Goal: Information Seeking & Learning: Learn about a topic

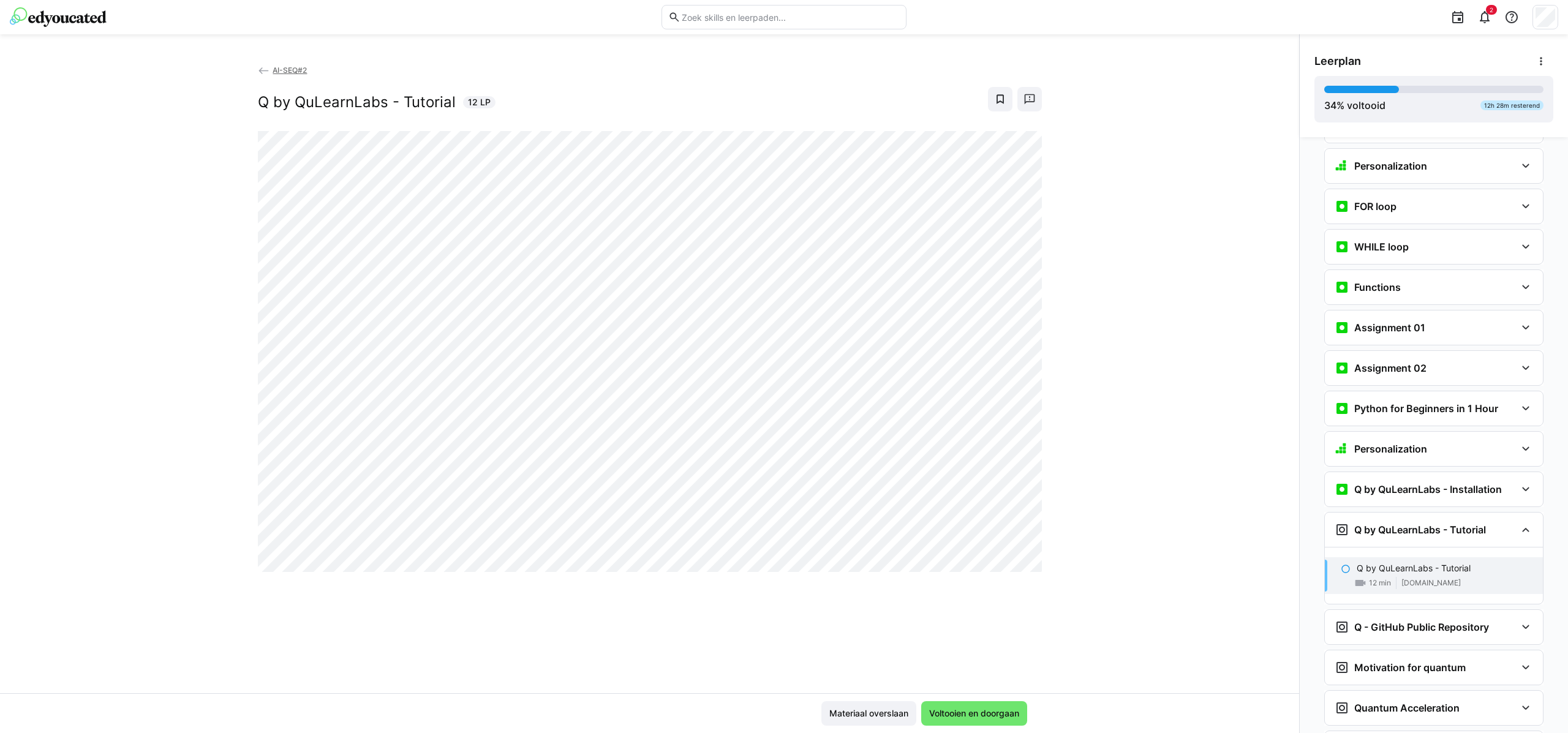
scroll to position [826, 0]
click at [663, 110] on div "Q by QuLearnLabs - Tutorial 12 LP" at bounding box center [650, 99] width 784 height 24
click at [1407, 483] on h3 "Q by QuLearnLabs - Installation" at bounding box center [1428, 488] width 147 height 12
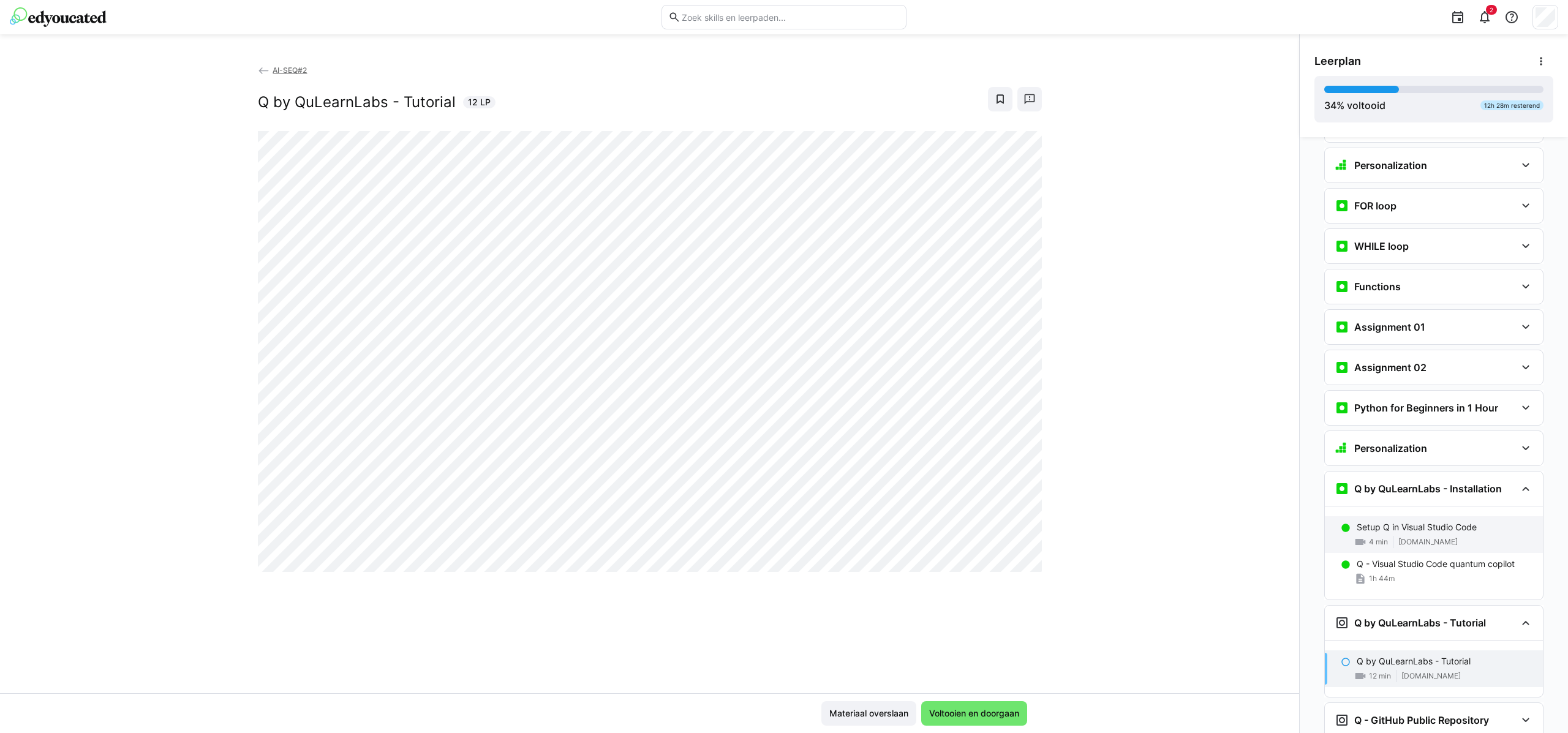
click at [1400, 516] on div "Setup Q in Visual Studio Code 4 min [DOMAIN_NAME]" at bounding box center [1434, 534] width 218 height 36
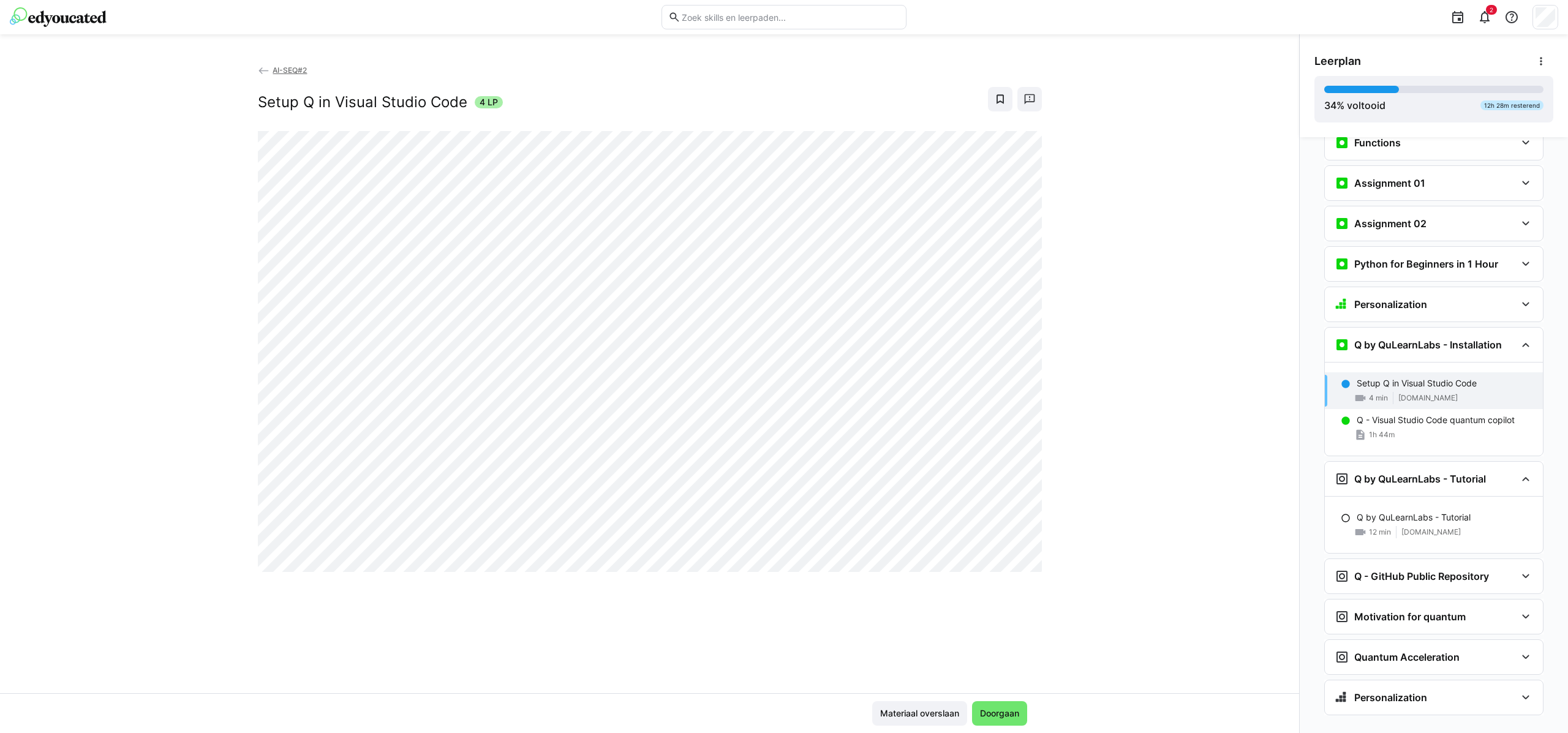
scroll to position [971, 0]
click at [1414, 413] on p "Q - Visual Studio Code quantum copilot" at bounding box center [1435, 419] width 158 height 12
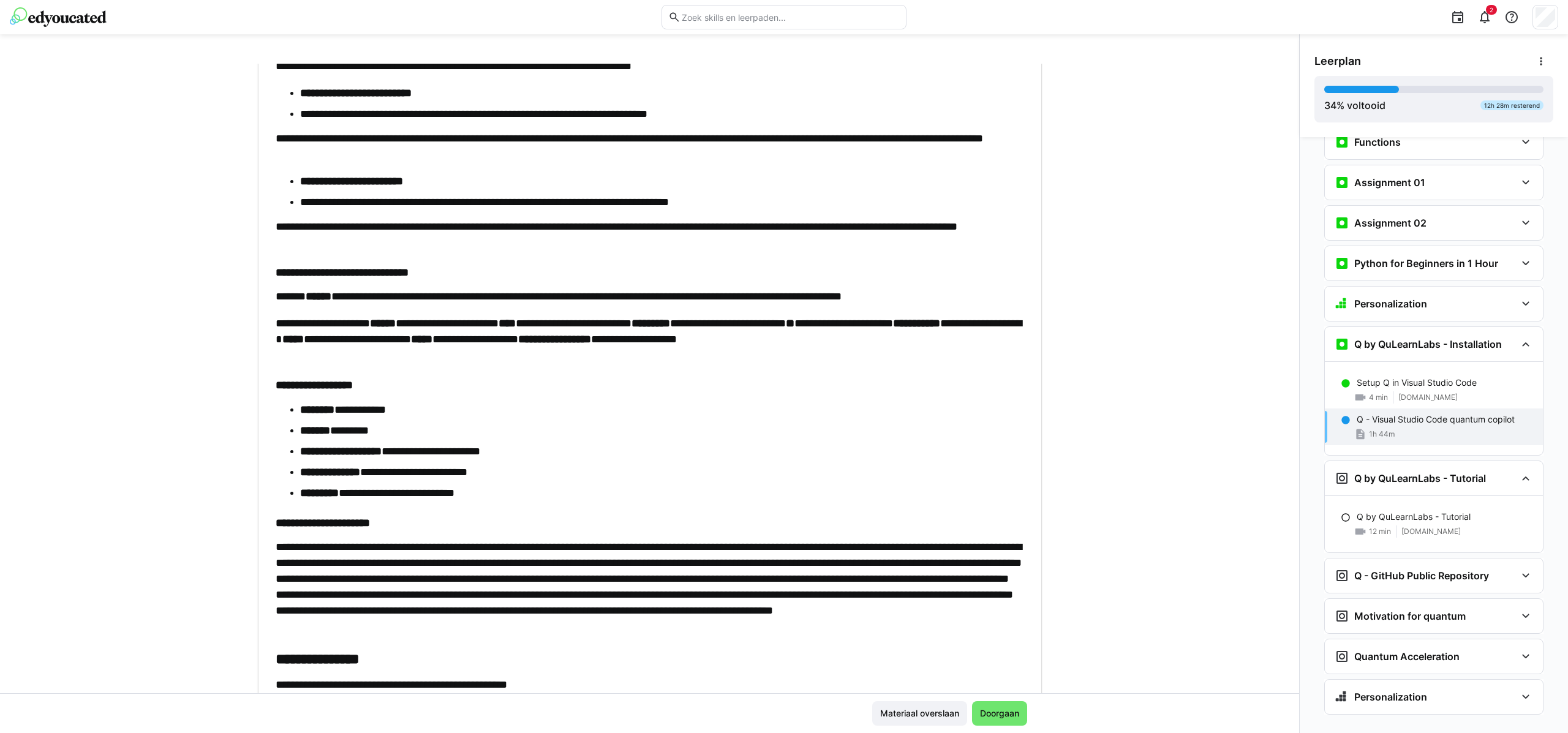
scroll to position [762, 0]
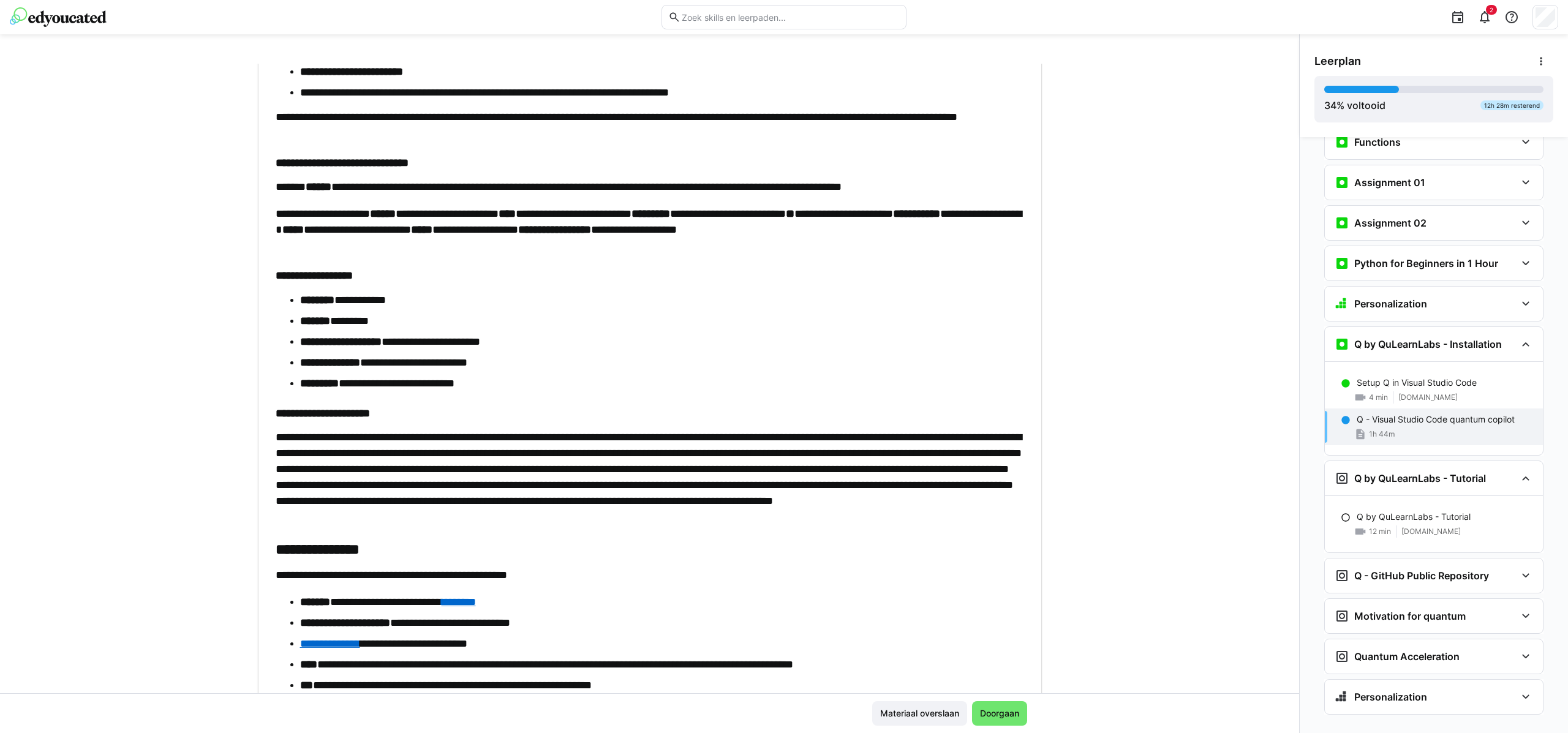
click at [464, 432] on p "**********" at bounding box center [650, 477] width 748 height 96
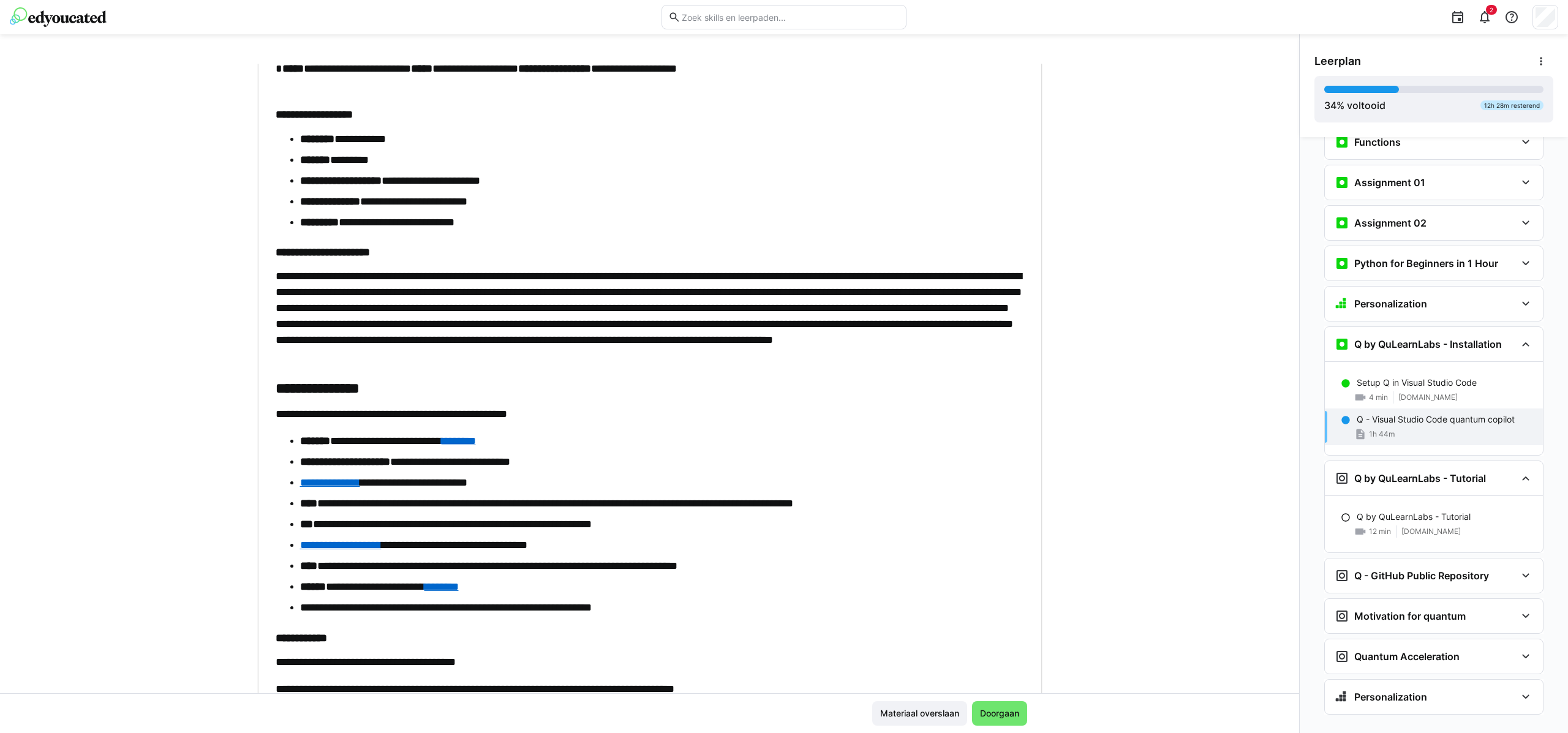
scroll to position [923, 0]
click at [458, 586] on link "********" at bounding box center [441, 587] width 34 height 11
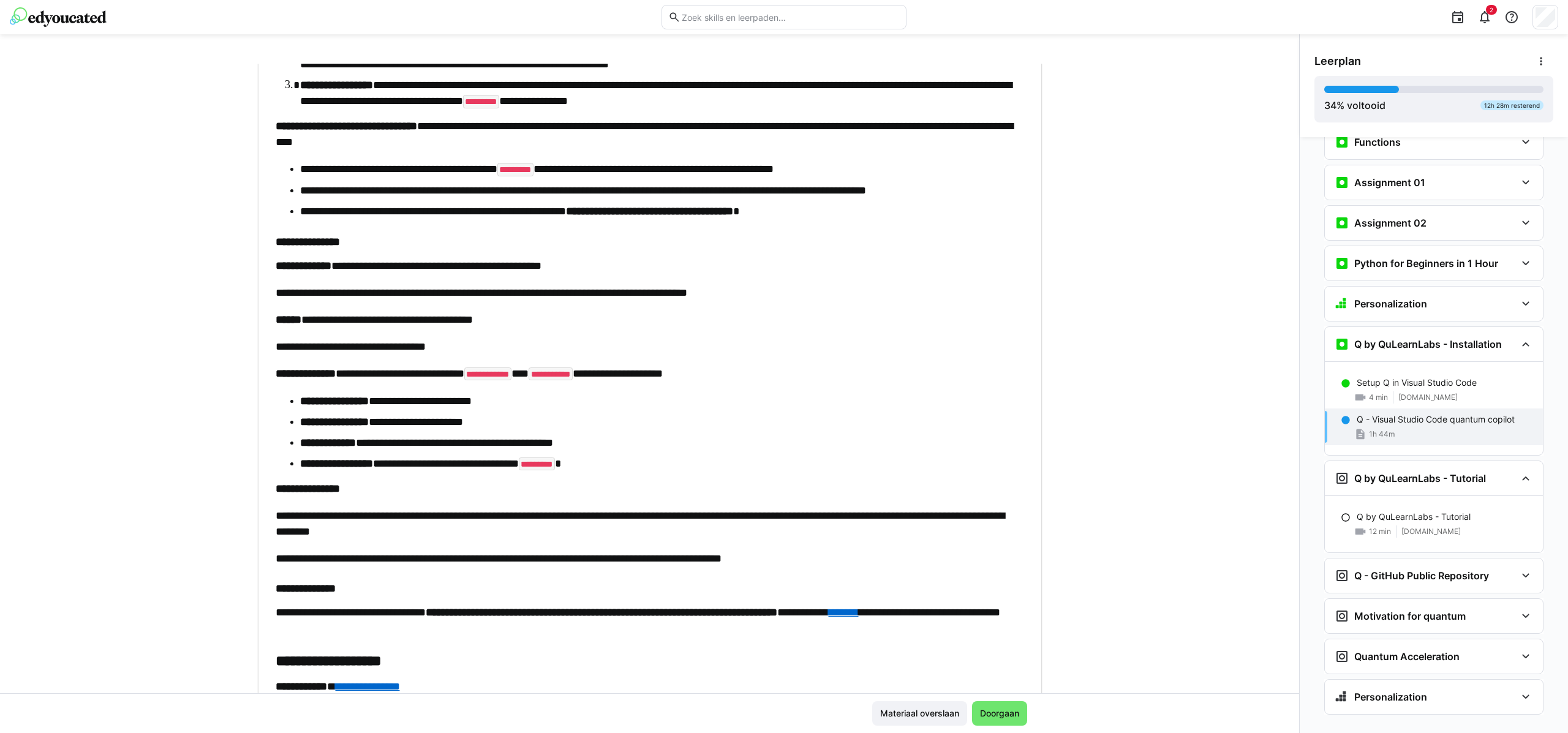
scroll to position [2990, 0]
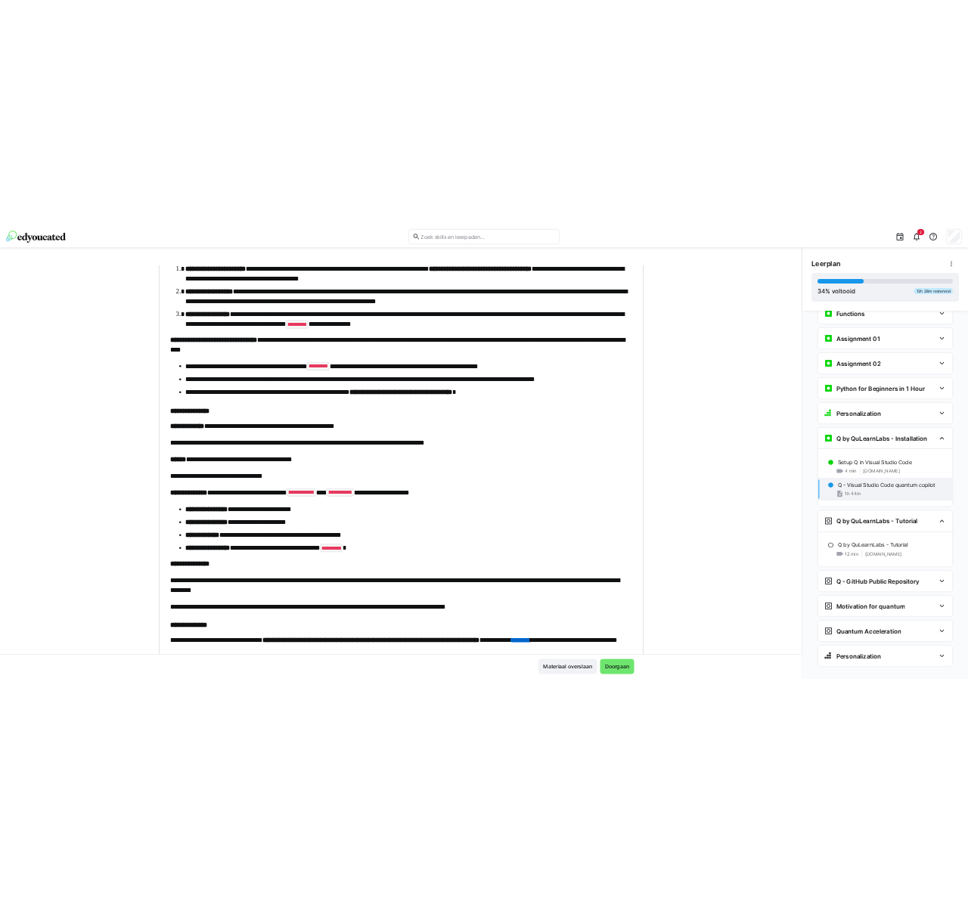
scroll to position [3623, 0]
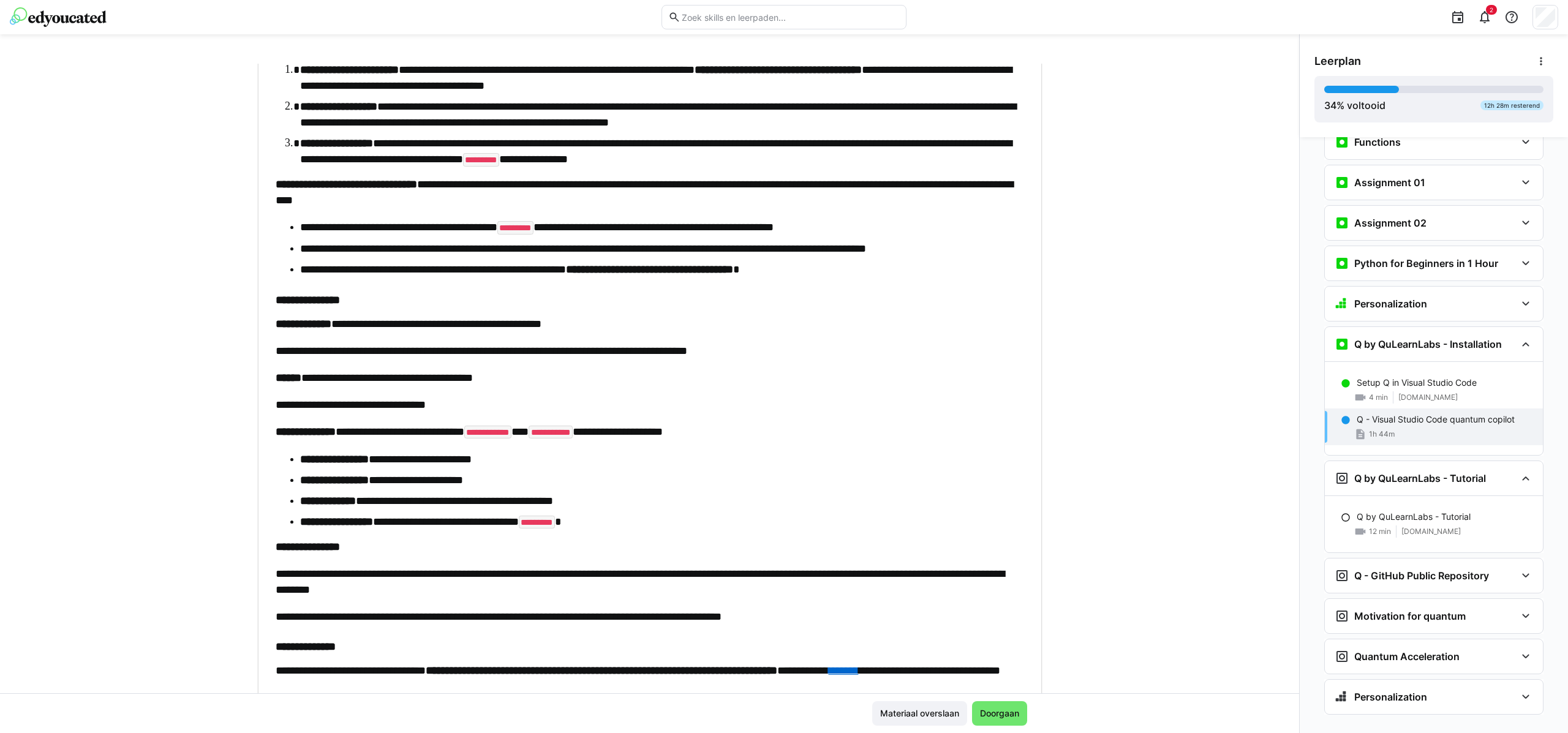
click at [287, 248] on ul "**********" at bounding box center [650, 249] width 748 height 58
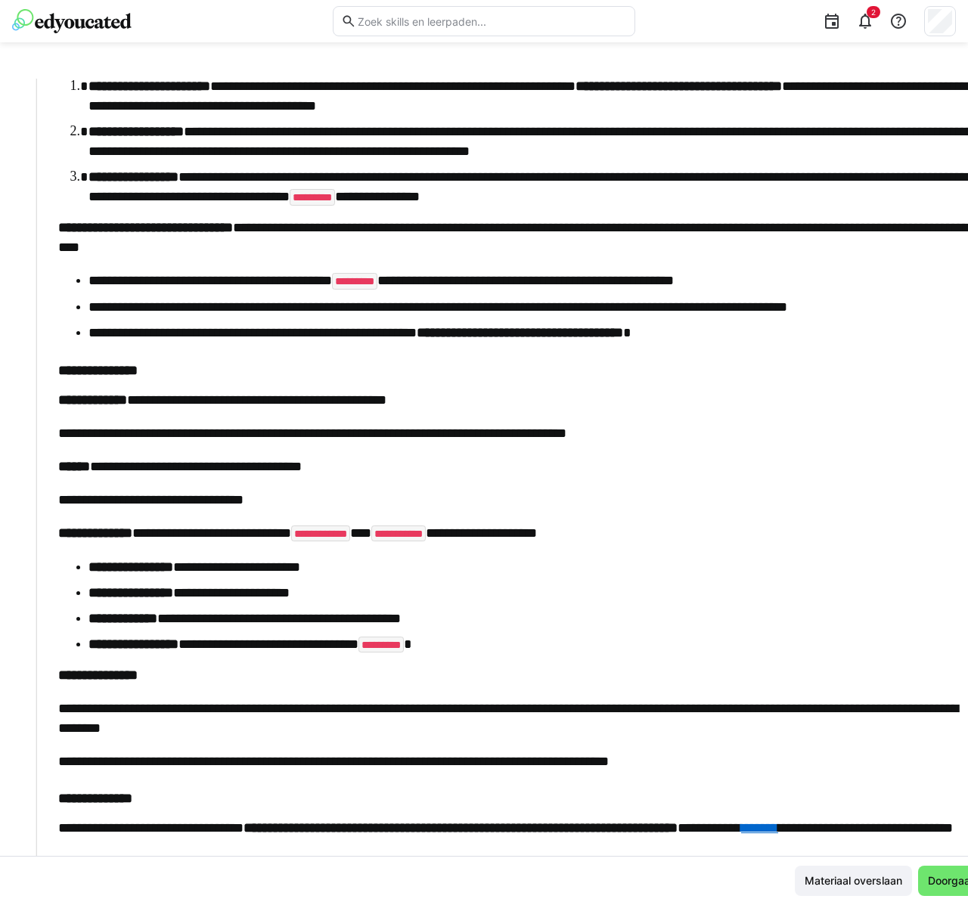
scroll to position [4419, 0]
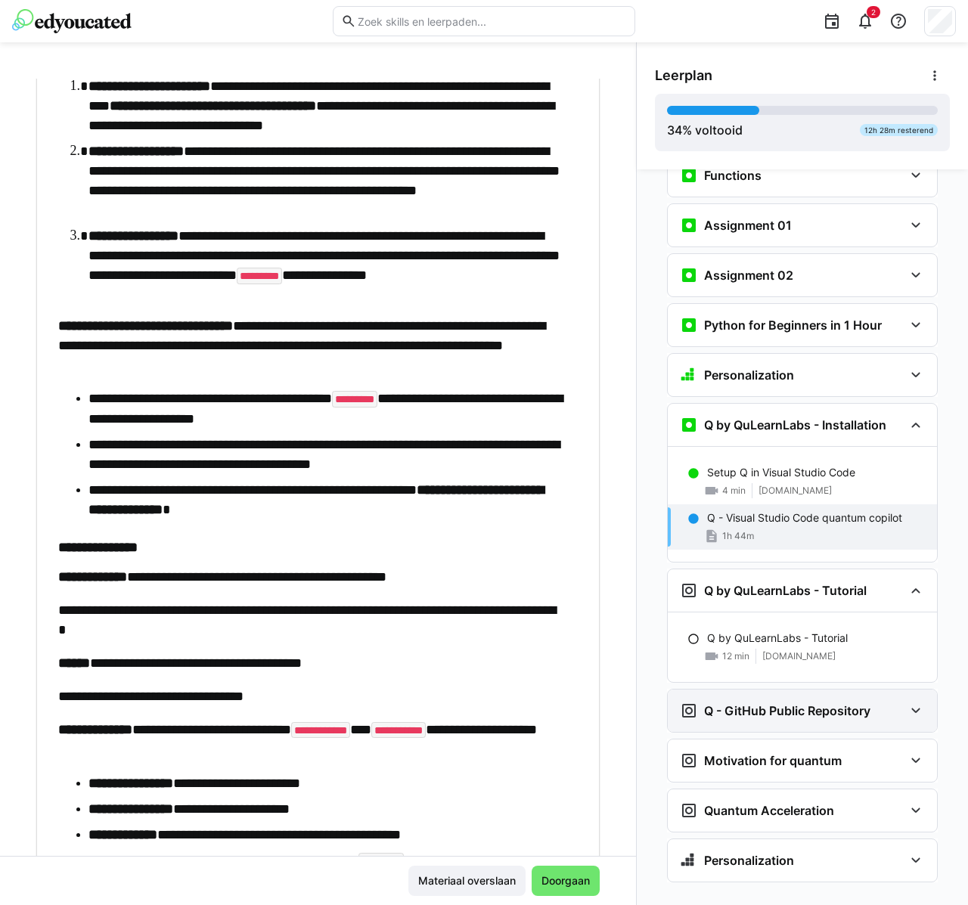
click at [793, 702] on div "Q - GitHub Public Repository" at bounding box center [775, 711] width 191 height 18
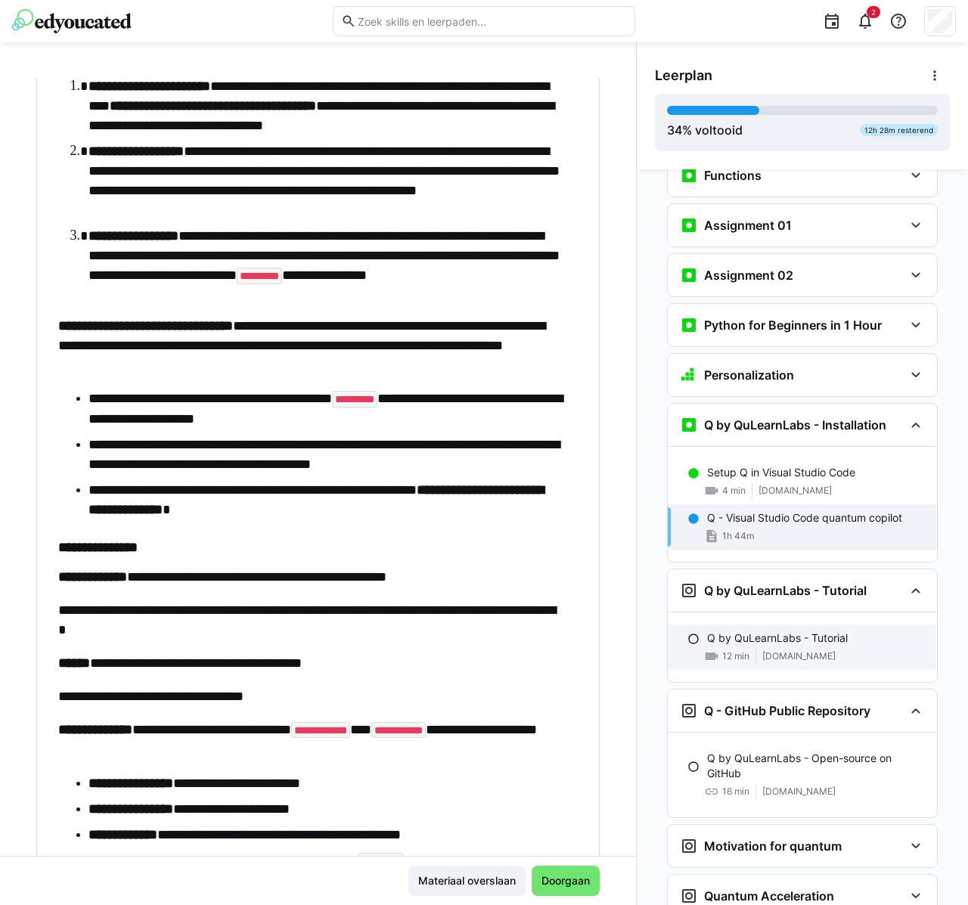
click at [766, 625] on div "Q by QuLearnLabs - Tutorial 12 min [DOMAIN_NAME]" at bounding box center [802, 647] width 269 height 45
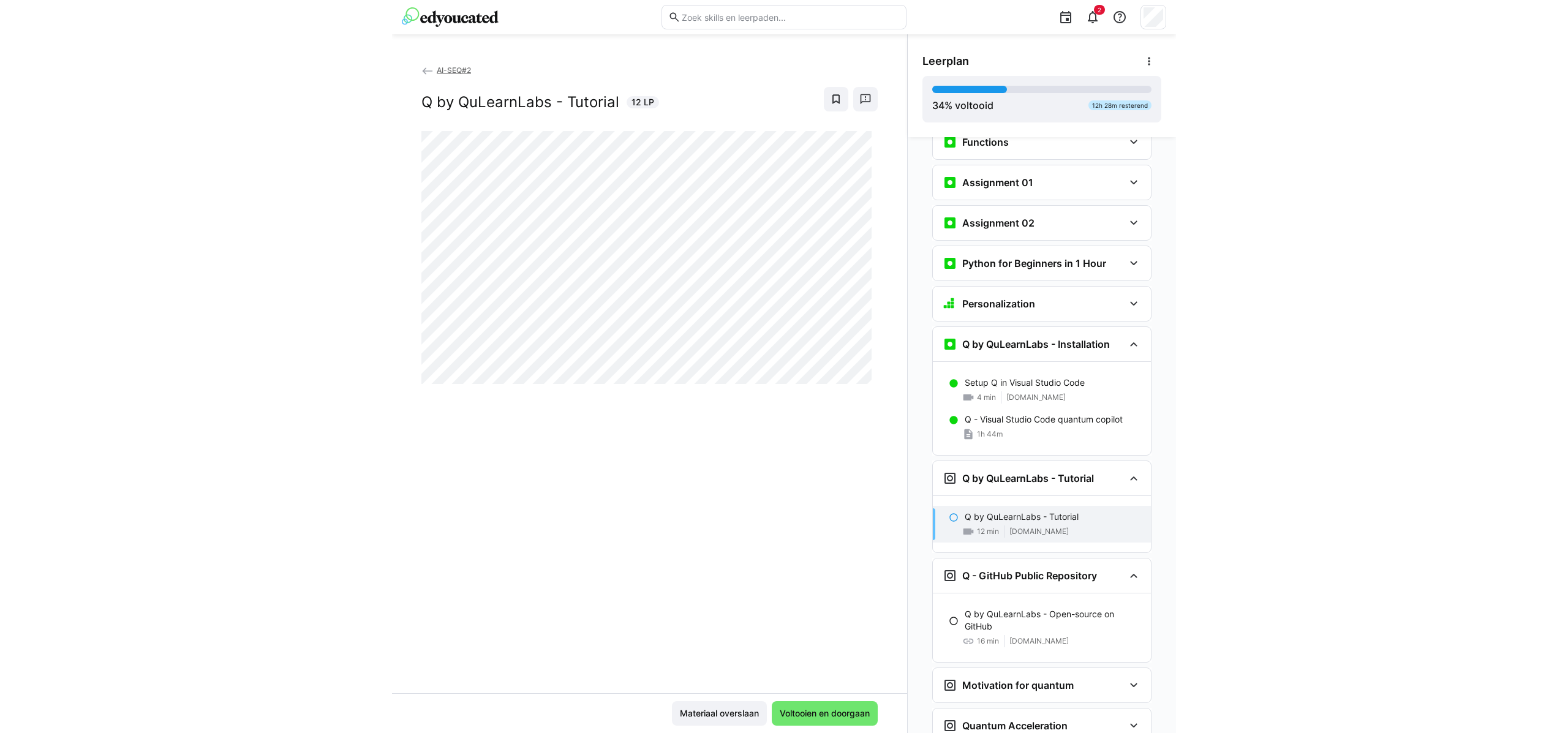
scroll to position [1040, 0]
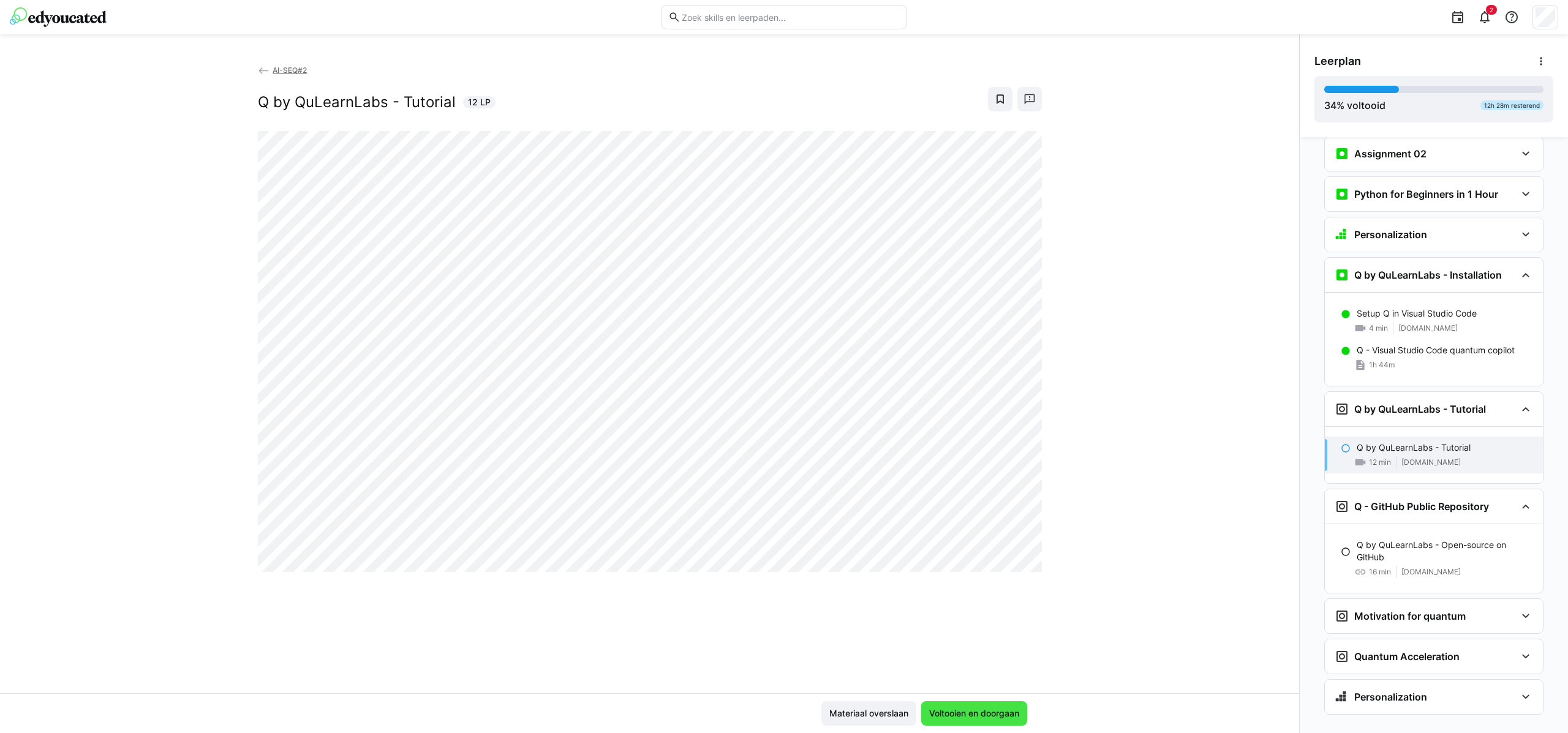
click at [969, 706] on span "Voltooien en doorgaan" at bounding box center [974, 714] width 106 height 24
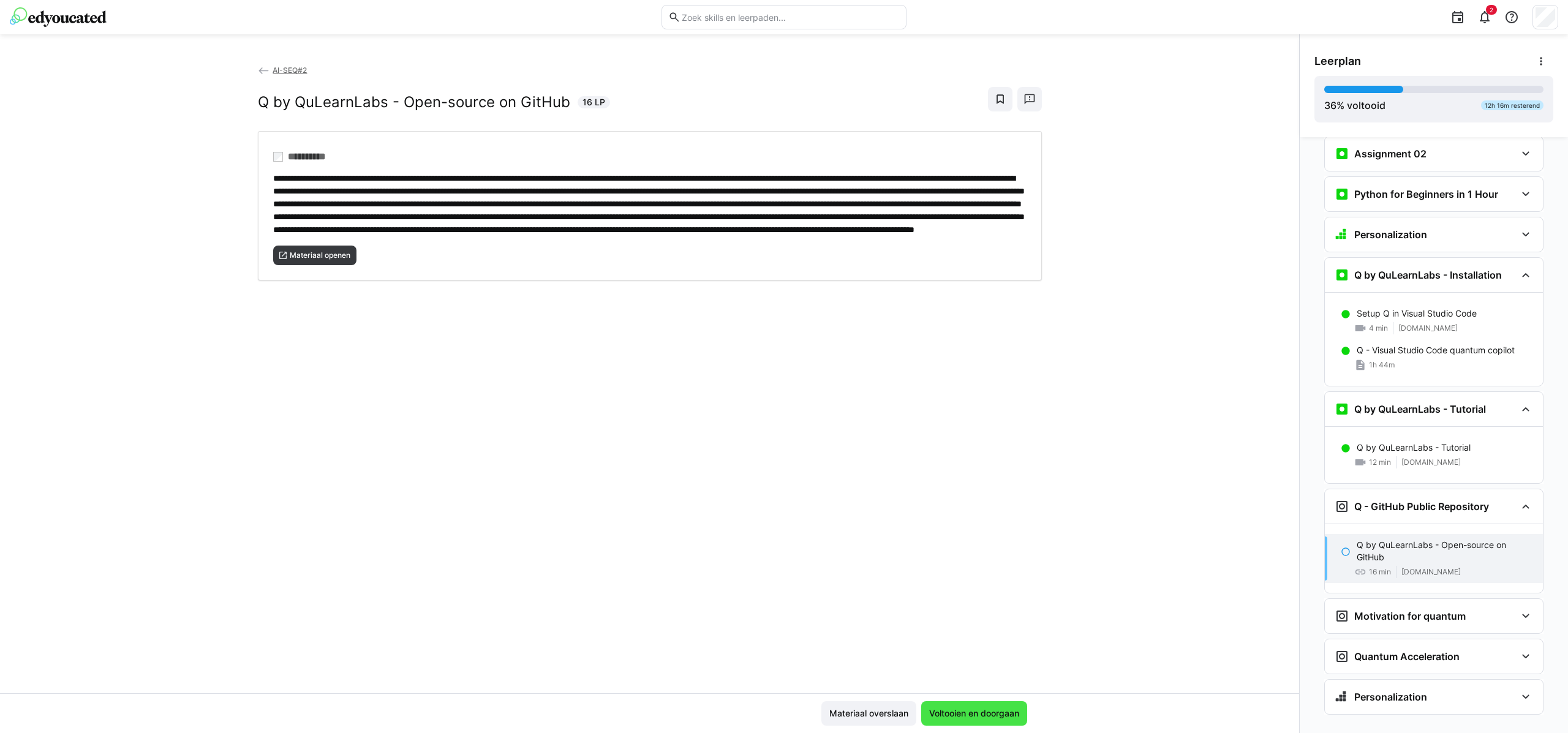
click at [971, 703] on span "Voltooien en doorgaan" at bounding box center [974, 714] width 106 height 24
click at [328, 260] on span "Materiaal openen" at bounding box center [320, 255] width 63 height 10
click at [969, 718] on span "Voltooien en doorgaan" at bounding box center [974, 713] width 94 height 12
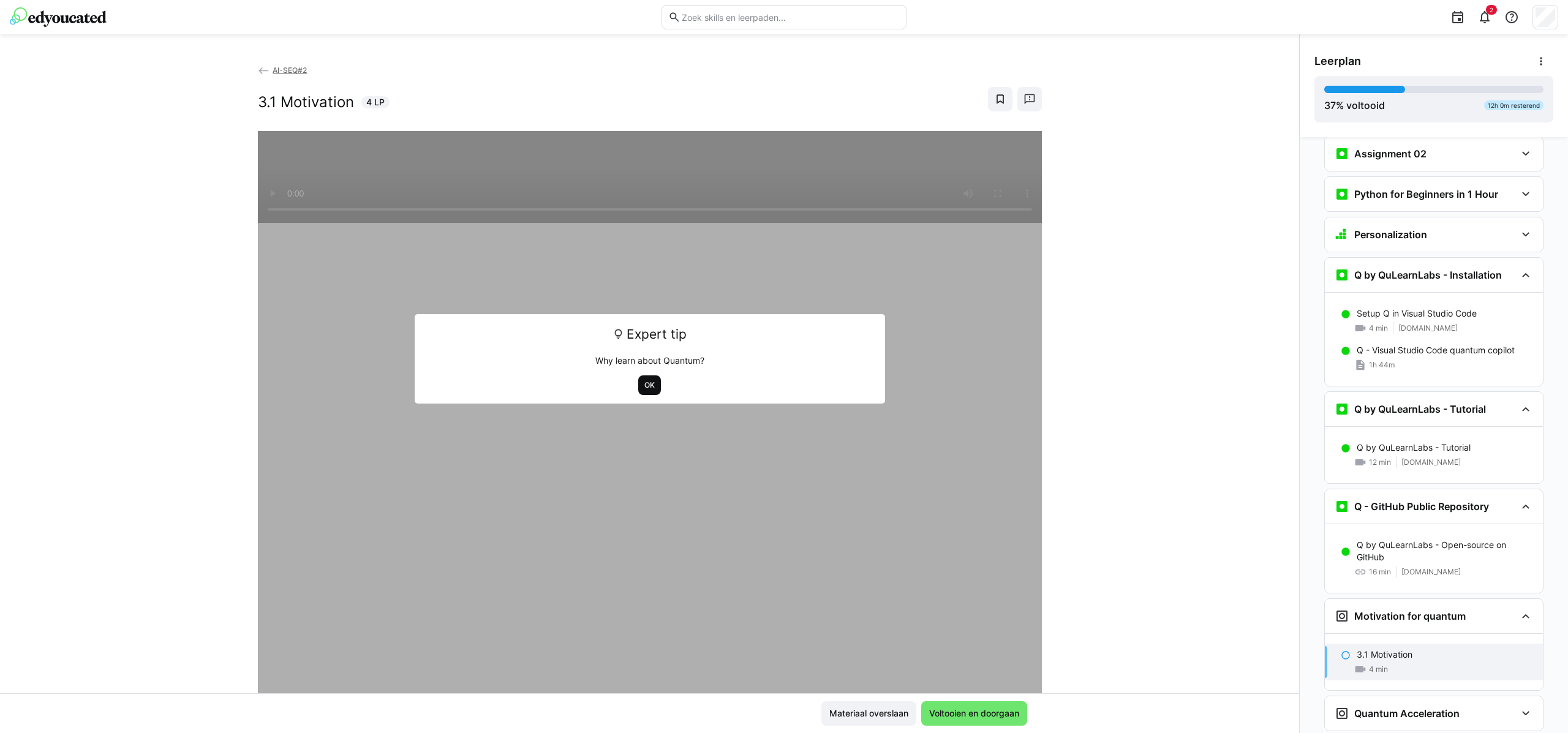
click at [643, 389] on span "OK" at bounding box center [650, 386] width 13 height 10
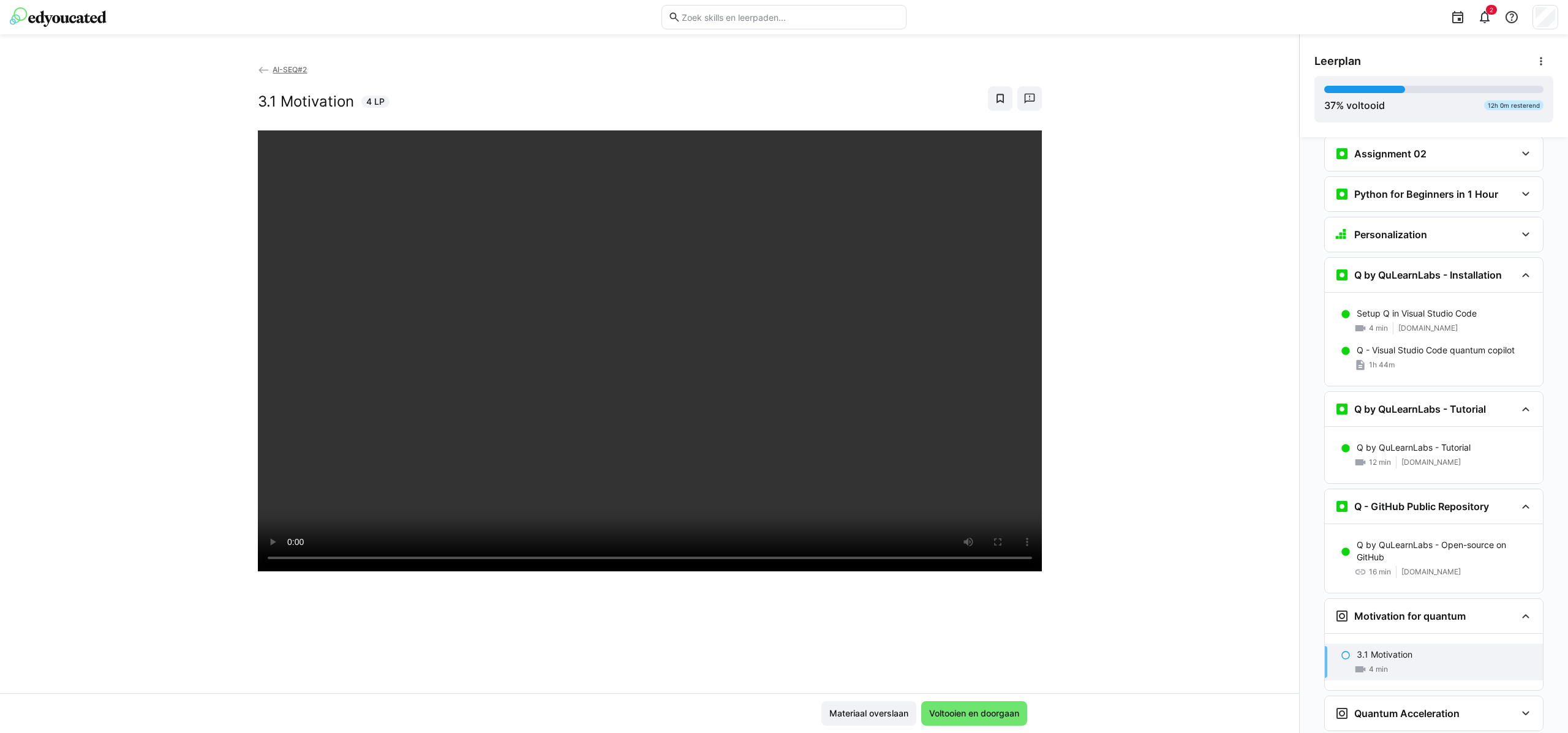
scroll to position [0, 0]
click at [944, 712] on span "Voltooien en doorgaan" at bounding box center [974, 713] width 94 height 12
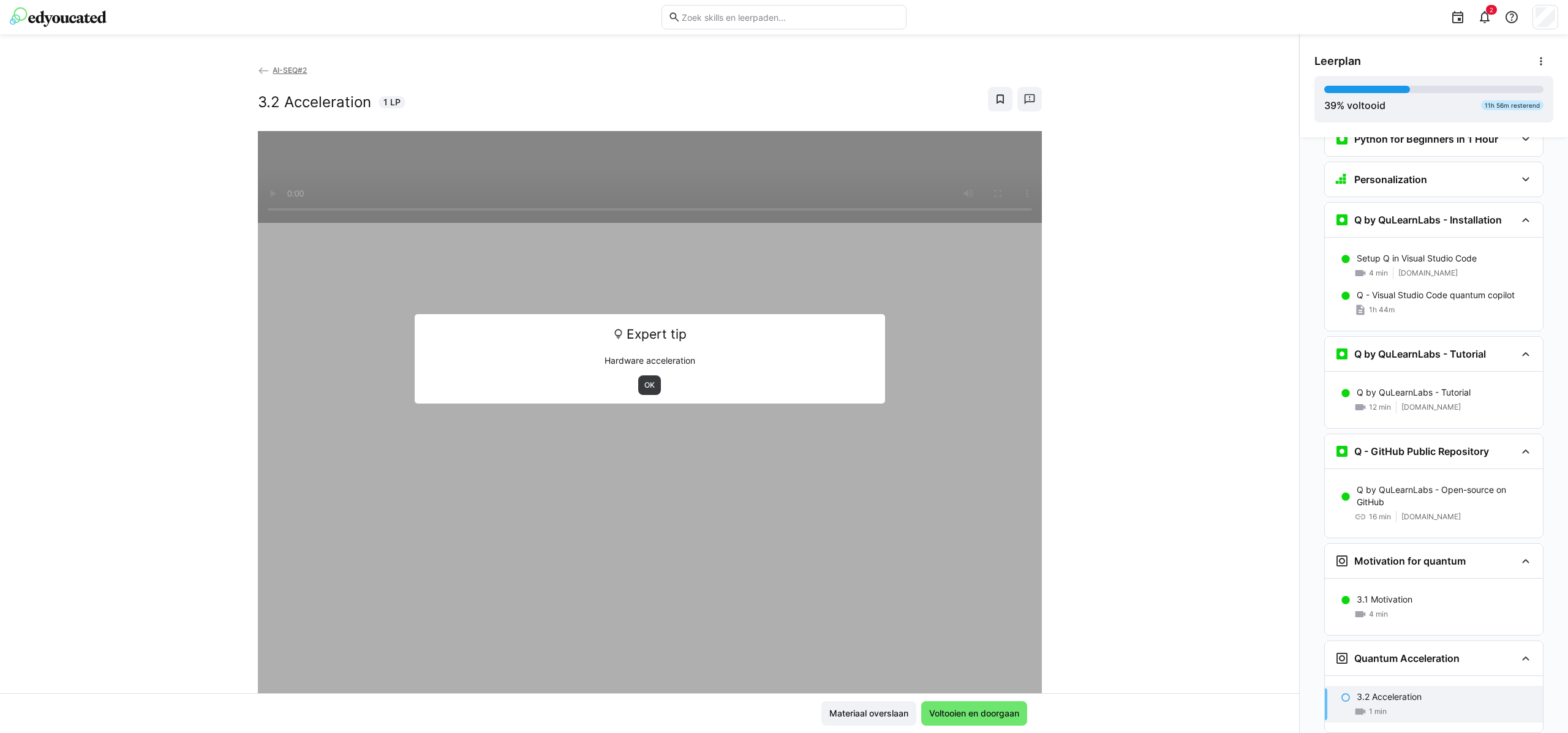
scroll to position [1097, 0]
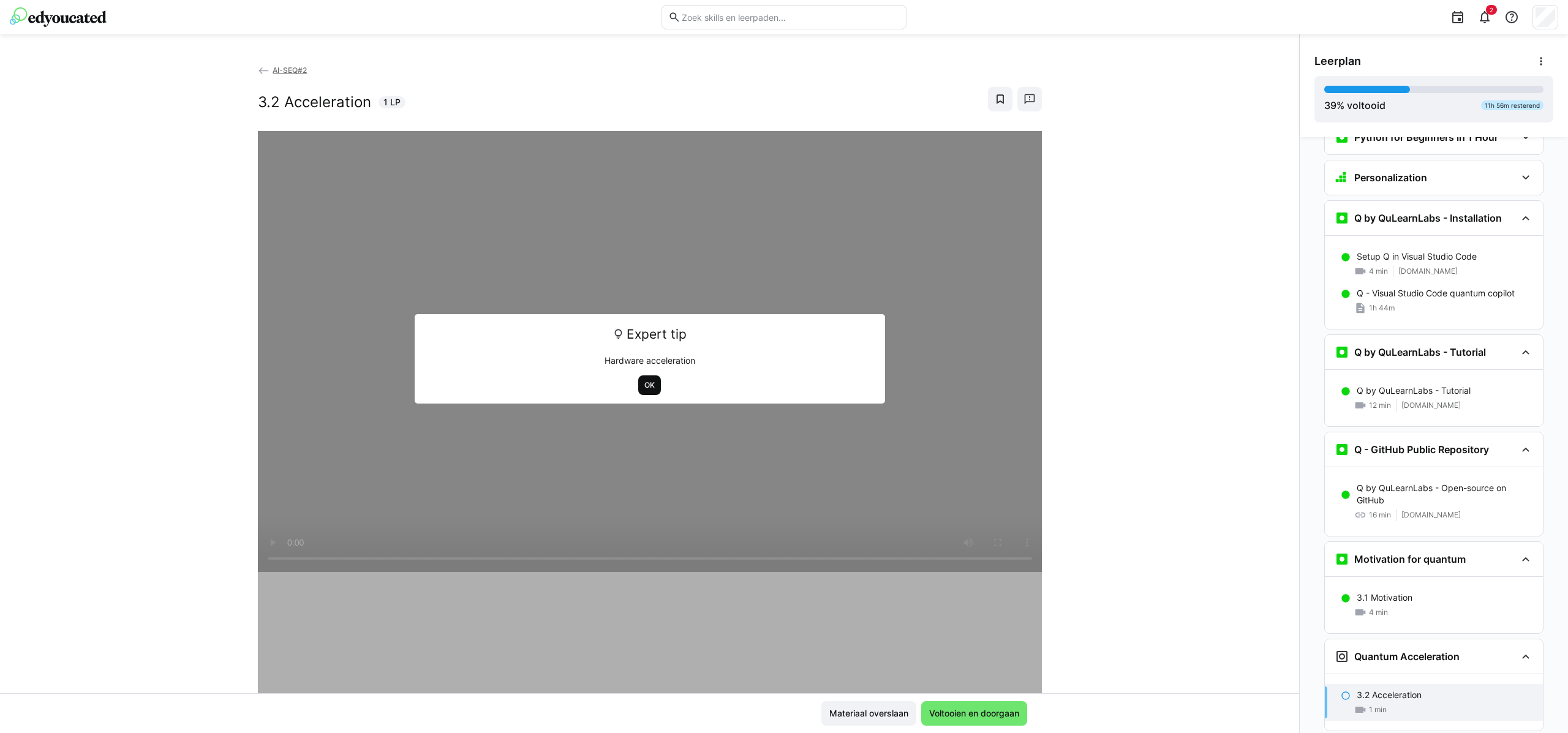
click at [643, 384] on span "OK" at bounding box center [650, 386] width 13 height 10
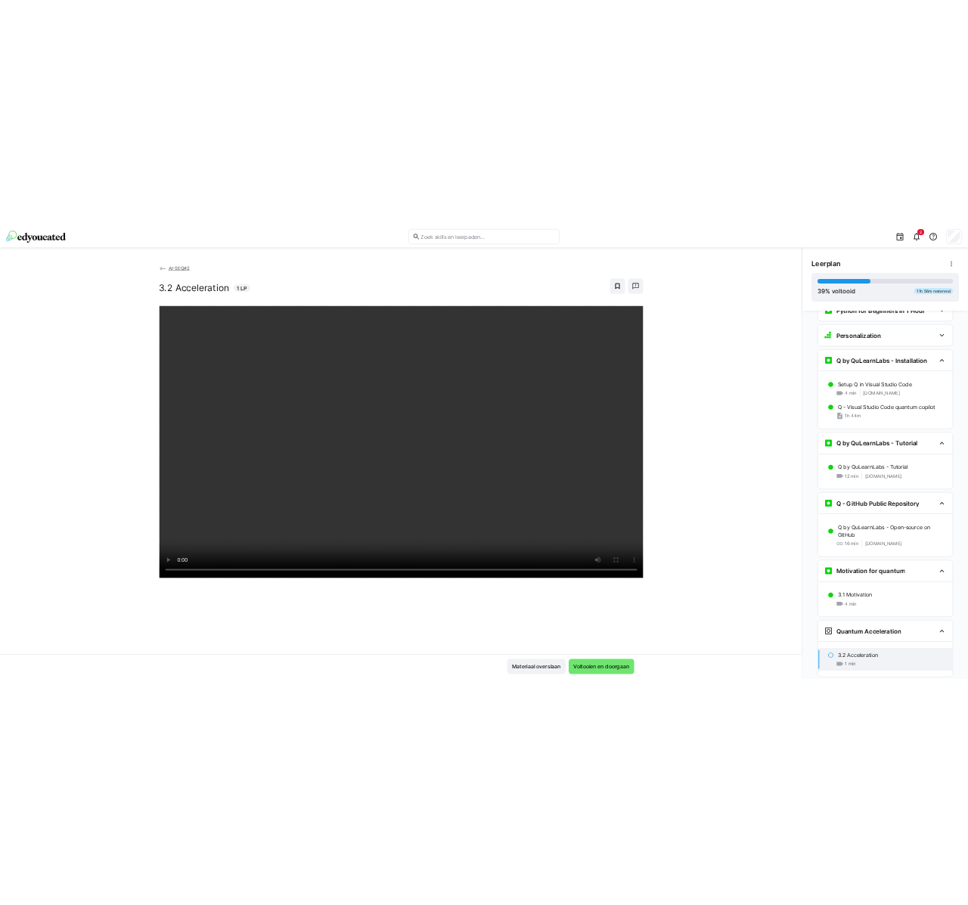
scroll to position [0, 0]
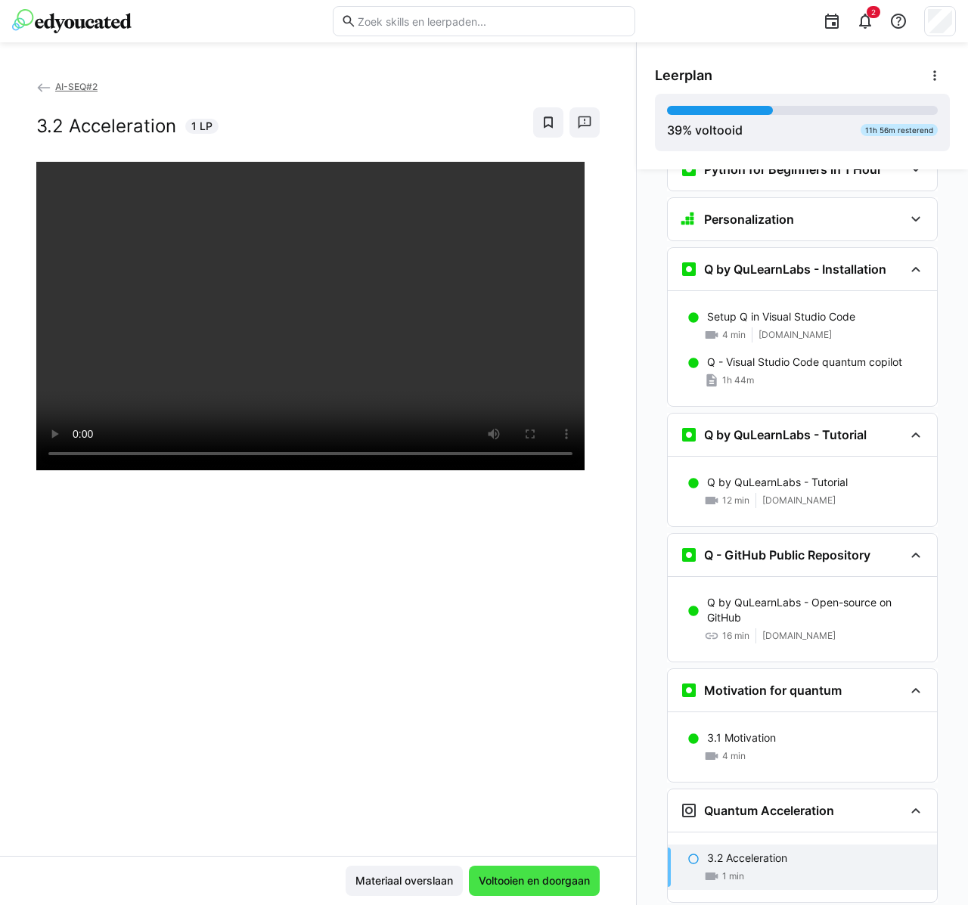
click at [554, 892] on span "Voltooien en doorgaan" at bounding box center [534, 881] width 131 height 30
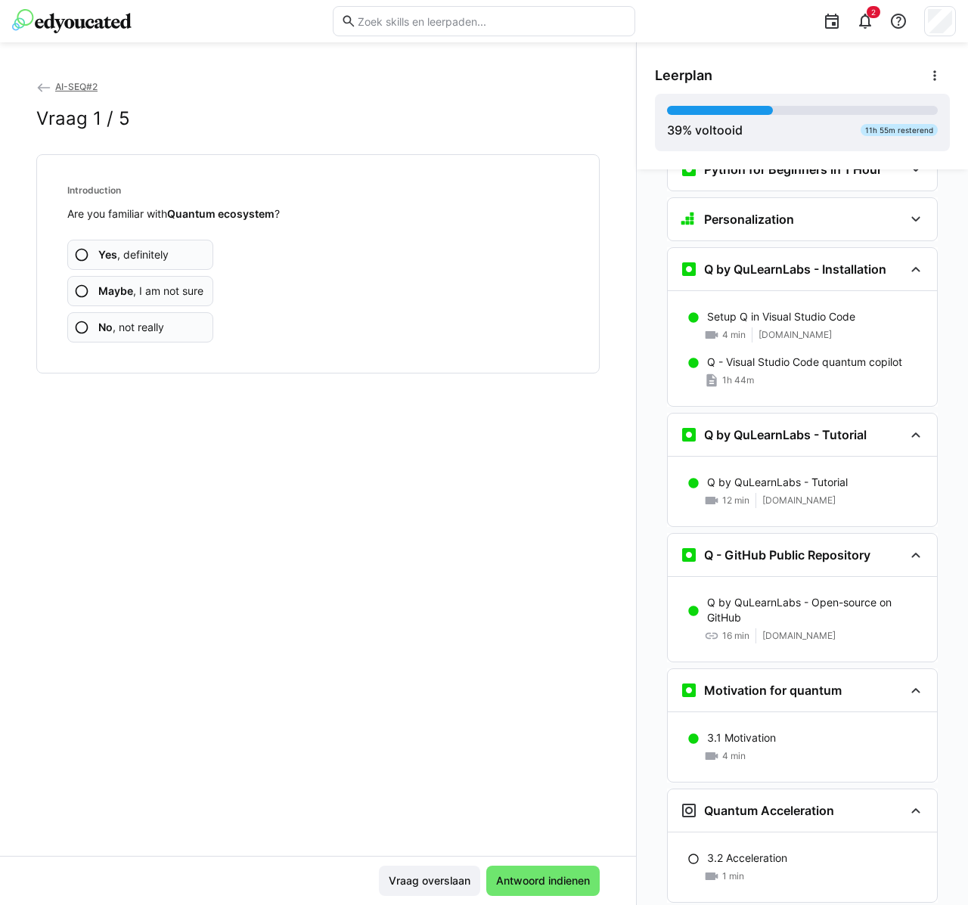
scroll to position [1425, 0]
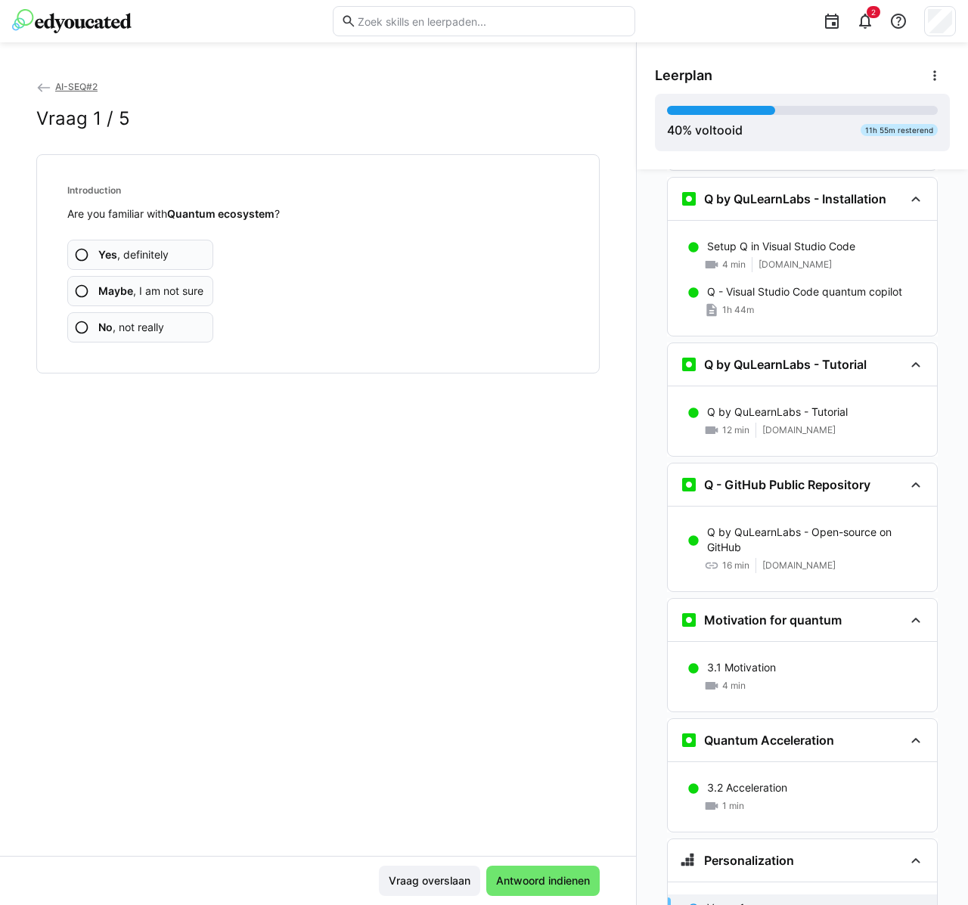
click at [184, 291] on span "Maybe , I am not sure" at bounding box center [150, 291] width 105 height 15
click at [518, 867] on span "Antwoord indienen" at bounding box center [542, 881] width 113 height 30
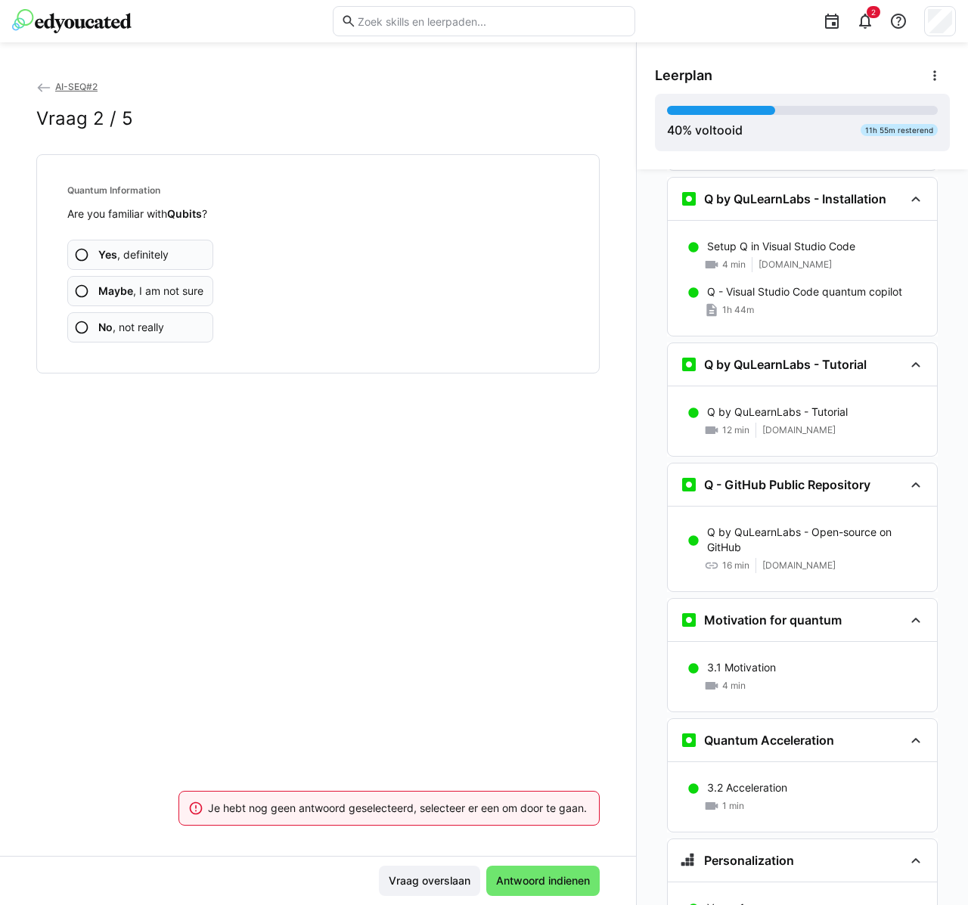
click at [369, 265] on div "Yes , definitely Maybe , I am not sure No , not really" at bounding box center [317, 282] width 501 height 121
click at [179, 291] on span "Maybe , I am not sure" at bounding box center [150, 291] width 105 height 15
click at [169, 327] on app-assessment-question-radio "No , not really" at bounding box center [140, 327] width 146 height 30
click at [529, 882] on span "Antwoord indienen" at bounding box center [543, 880] width 98 height 15
click at [172, 324] on app-assessment-question-radio "No , not really" at bounding box center [140, 327] width 146 height 30
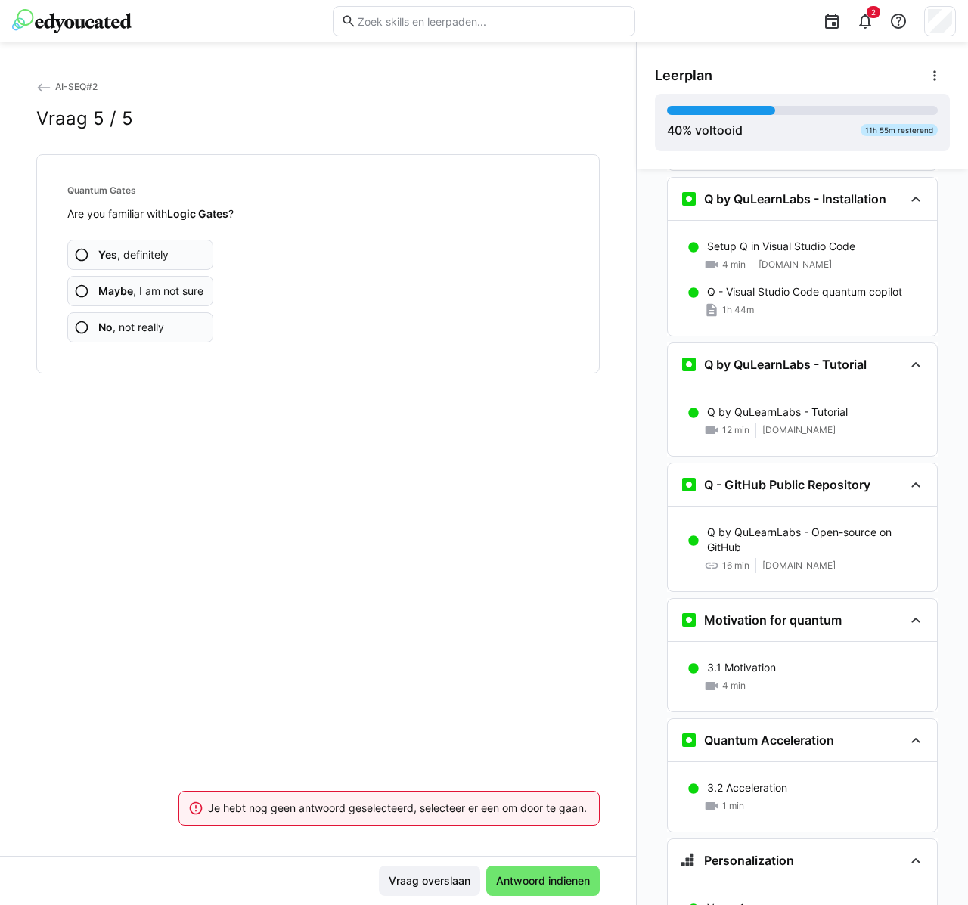
click at [171, 340] on app-assessment-question-radio "No , not really" at bounding box center [140, 327] width 146 height 30
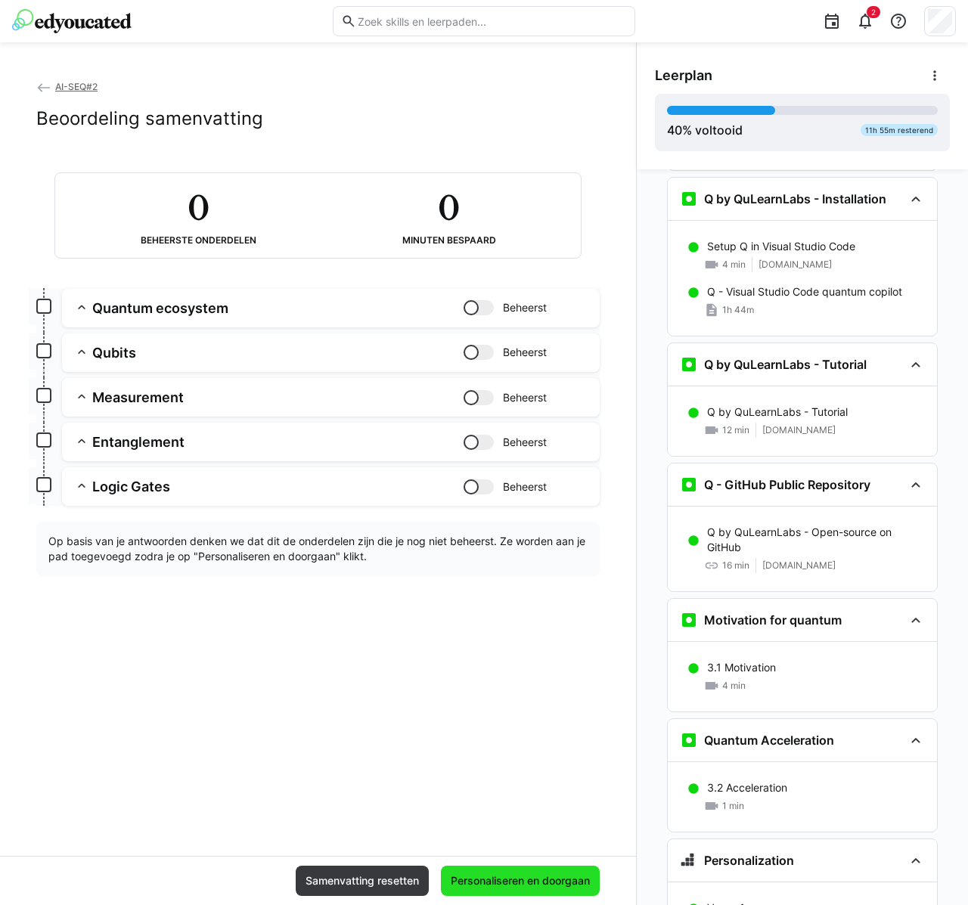
click at [507, 880] on span "Personaliseren en doorgaan" at bounding box center [520, 880] width 144 height 15
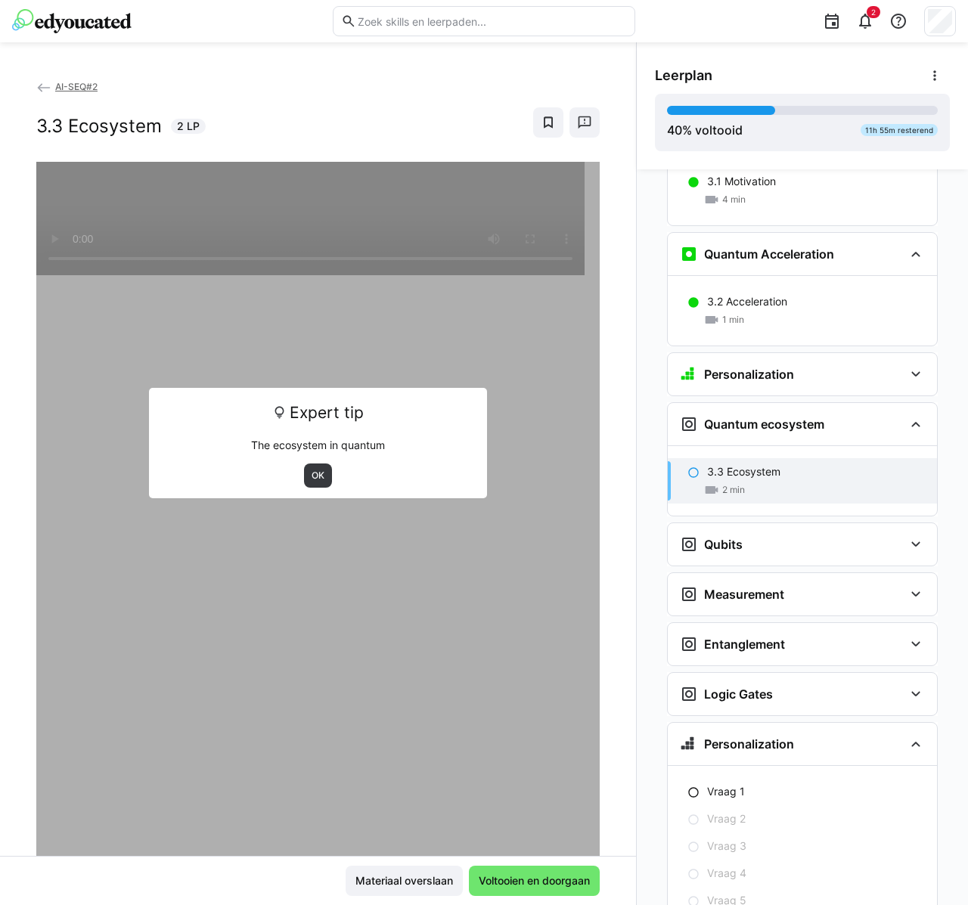
scroll to position [1912, 0]
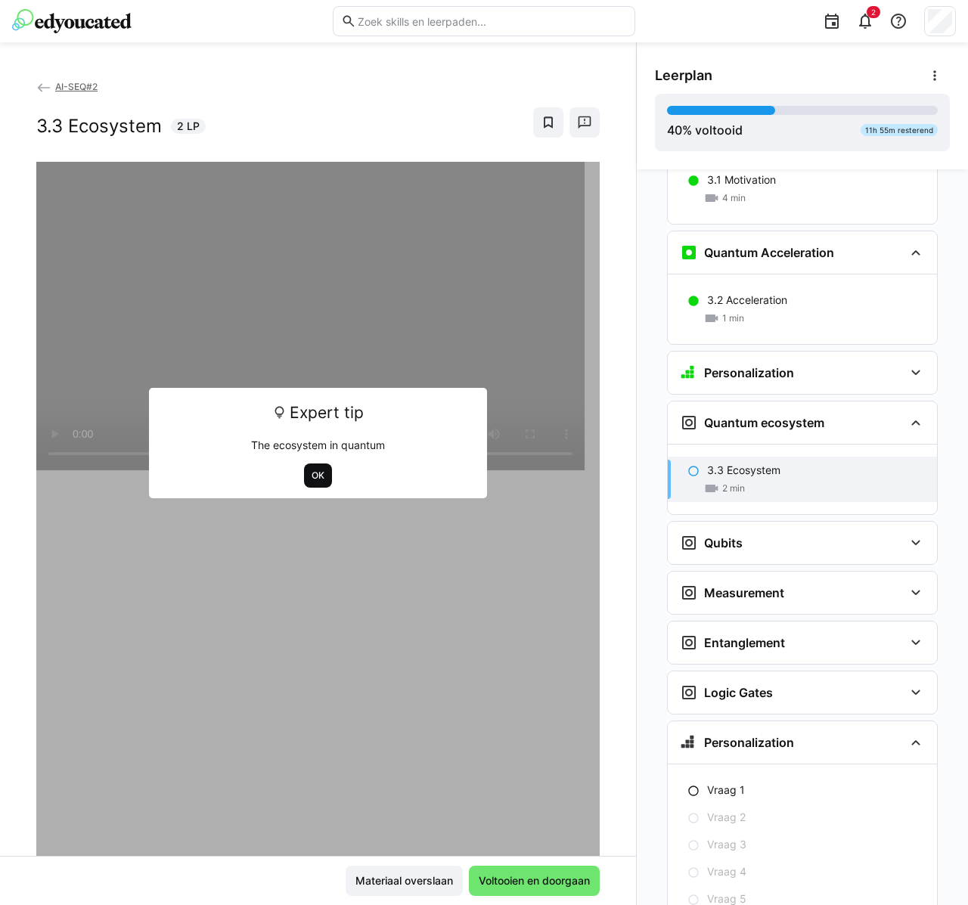
click at [310, 477] on span "OK" at bounding box center [318, 476] width 16 height 12
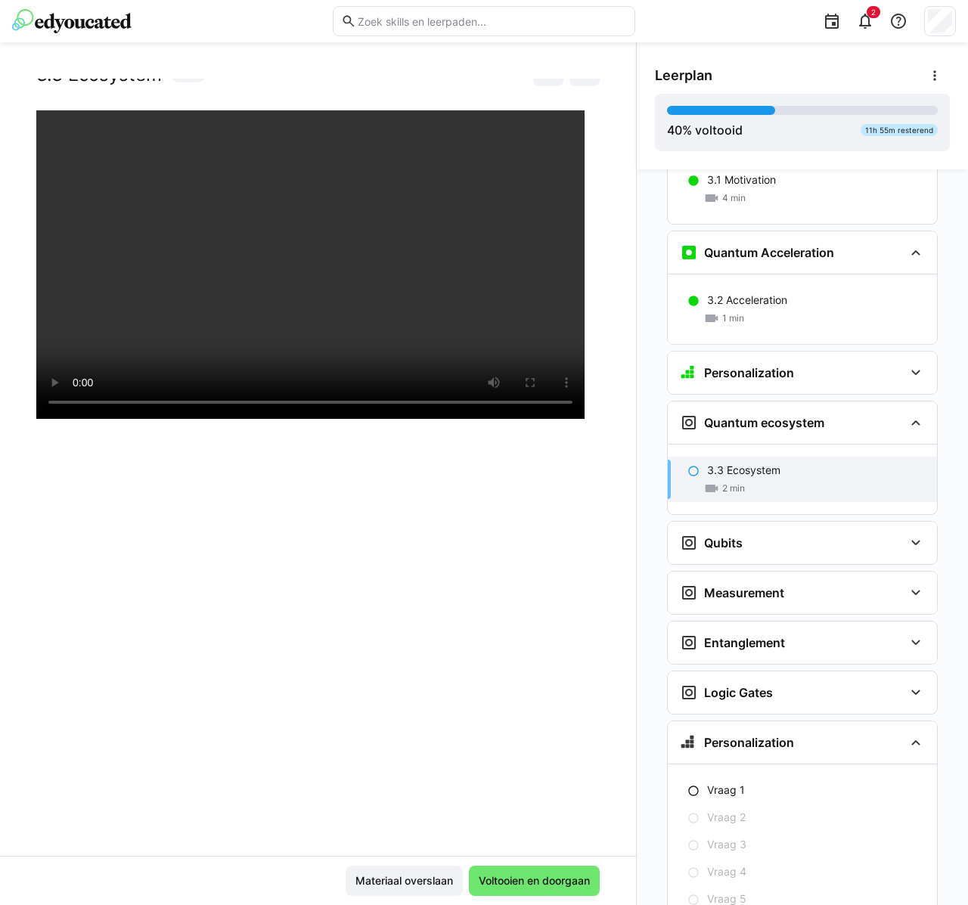
scroll to position [51, 0]
